Goal: Information Seeking & Learning: Learn about a topic

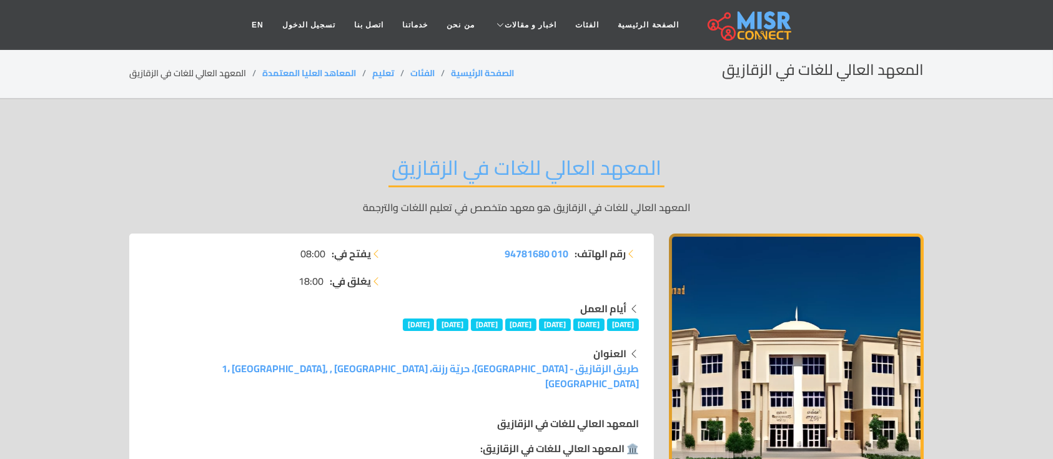
click at [589, 159] on h2 "المعهد العالي للغات في الزقازيق" at bounding box center [526, 172] width 276 height 32
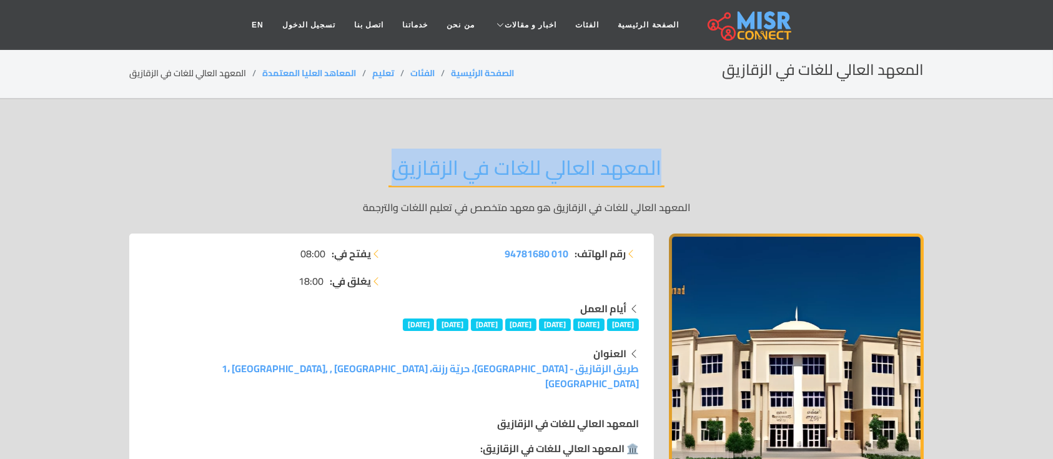
click at [589, 159] on h2 "المعهد العالي للغات في الزقازيق" at bounding box center [526, 172] width 276 height 32
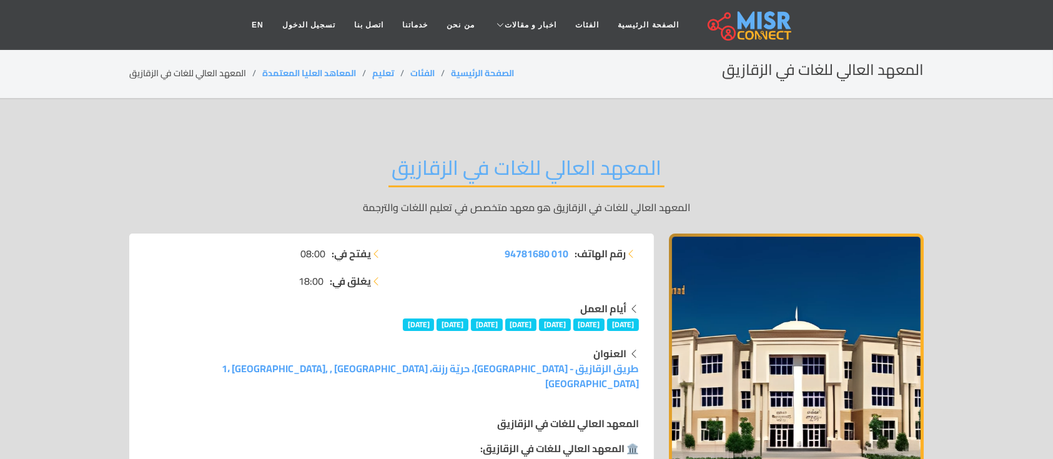
click at [748, 152] on div "المعهد العالي للغات في الزقازيق المعهد العالي للغات في الزقازيق هو معهد متخصص ف…" at bounding box center [526, 185] width 794 height 97
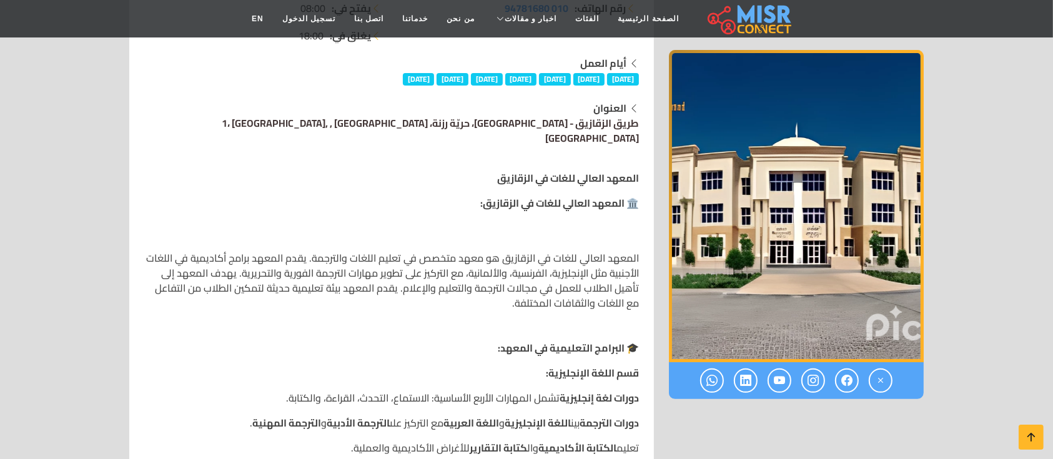
scroll to position [246, 0]
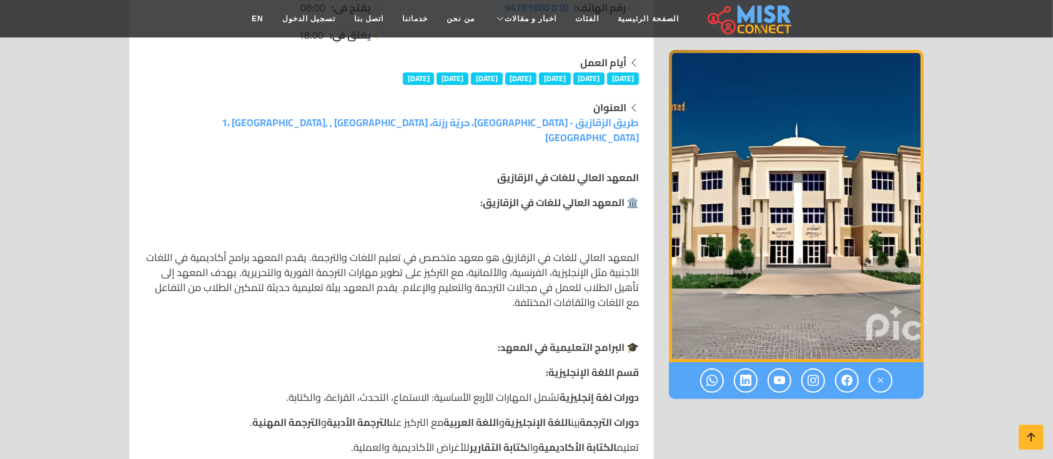
click at [615, 252] on p "المعهد العالي للغات في الزقازيق هو معهد متخصص في تعليم اللغات والترجمة. يقدم ال…" at bounding box center [391, 280] width 495 height 60
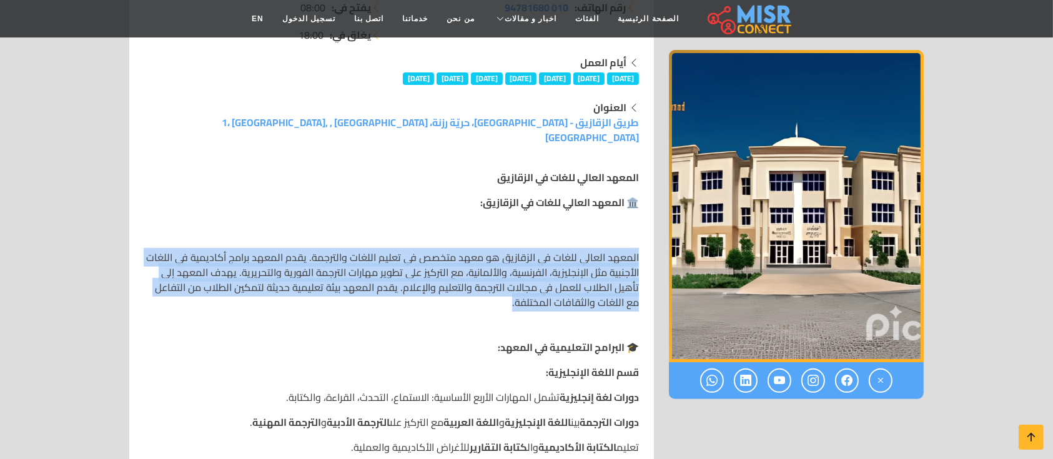
click at [615, 252] on p "المعهد العالي للغات في الزقازيق هو معهد متخصص في تعليم اللغات والترجمة. يقدم ال…" at bounding box center [391, 280] width 495 height 60
click at [518, 227] on div "المعهد العالي للغات في الزقازيق هو معهد متخصص في تعليم اللغات والترجمة. يقدم ال…" at bounding box center [391, 280] width 495 height 120
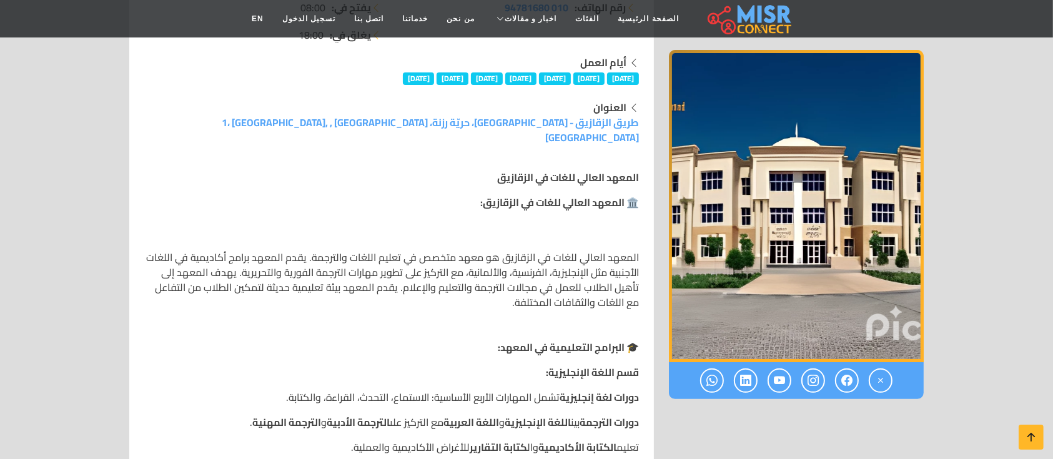
click at [573, 250] on p "المعهد العالي للغات في الزقازيق هو معهد متخصص في تعليم اللغات والترجمة. يقدم ال…" at bounding box center [391, 280] width 495 height 60
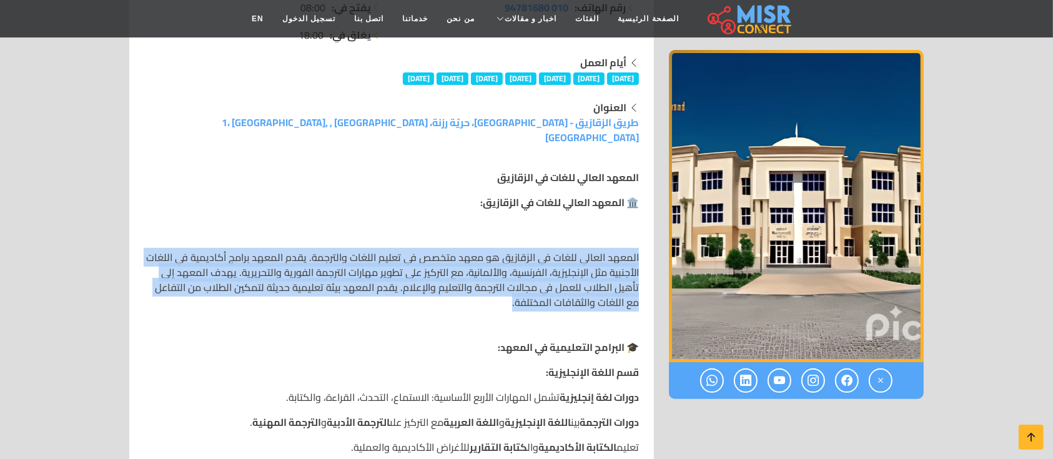
click at [573, 250] on p "المعهد العالي للغات في الزقازيق هو معهد متخصص في تعليم اللغات والترجمة. يقدم ال…" at bounding box center [391, 280] width 495 height 60
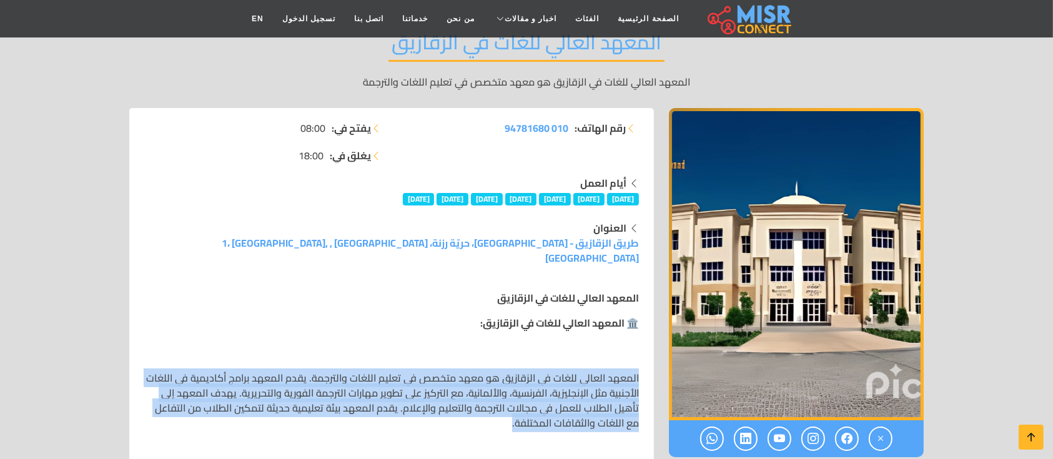
scroll to position [100, 0]
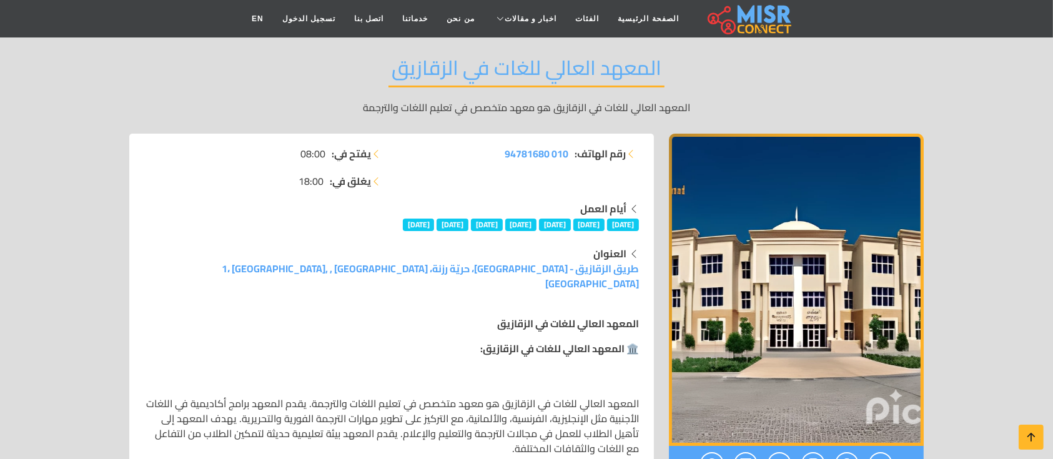
click at [600, 71] on h2 "المعهد العالي للغات في الزقازيق" at bounding box center [526, 72] width 276 height 32
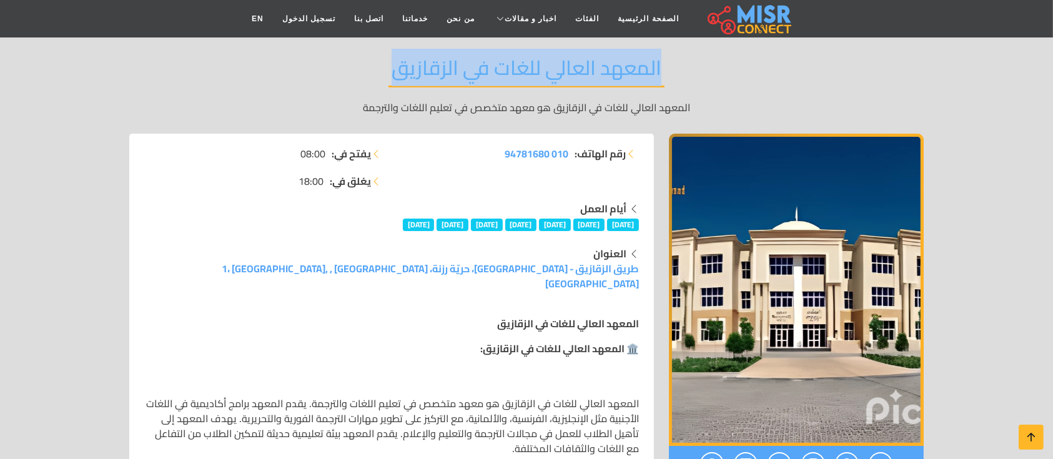
click at [600, 71] on h2 "المعهد العالي للغات في الزقازيق" at bounding box center [526, 72] width 276 height 32
copy div "المعهد العالي للغات في الزقازيق"
